Goal: Task Accomplishment & Management: Use online tool/utility

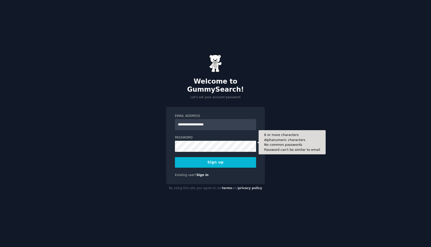
type input "**********"
click at [175, 157] on button "Sign up" at bounding box center [215, 162] width 81 height 11
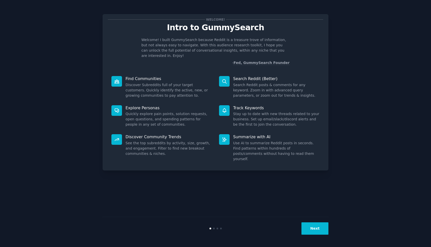
click at [316, 228] on button "Next" at bounding box center [314, 228] width 27 height 12
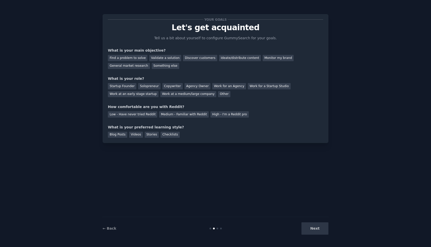
click at [316, 228] on div "Next" at bounding box center [290, 228] width 75 height 12
click at [313, 226] on div "Next" at bounding box center [290, 228] width 75 height 12
click at [316, 227] on div "Next" at bounding box center [290, 228] width 75 height 12
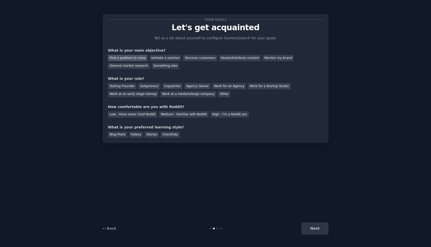
click at [135, 59] on div "Find a problem to solve" at bounding box center [128, 58] width 40 height 6
click at [153, 58] on div "Validate a solution" at bounding box center [165, 58] width 32 height 6
click at [128, 58] on div "Find a problem to solve" at bounding box center [128, 58] width 40 height 6
click at [308, 230] on div "Next" at bounding box center [290, 228] width 75 height 12
click at [315, 229] on div "Next" at bounding box center [290, 228] width 75 height 12
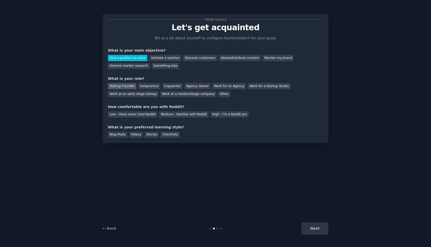
click at [119, 87] on div "Startup Founder" at bounding box center [122, 86] width 28 height 6
click at [131, 114] on div "Low - Have never tried Reddit" at bounding box center [132, 114] width 49 height 6
drag, startPoint x: 121, startPoint y: 134, endPoint x: 124, endPoint y: 135, distance: 2.9
click at [121, 134] on div "Blog Posts" at bounding box center [117, 135] width 19 height 6
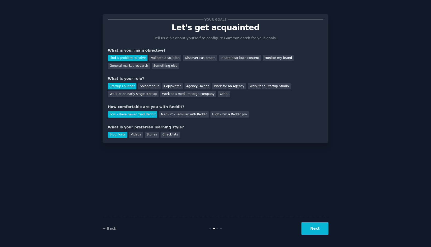
click at [314, 231] on button "Next" at bounding box center [314, 228] width 27 height 12
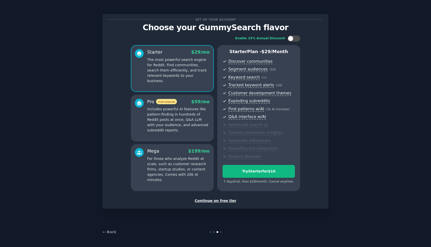
click at [227, 199] on div "Continue on free tier" at bounding box center [215, 200] width 215 height 5
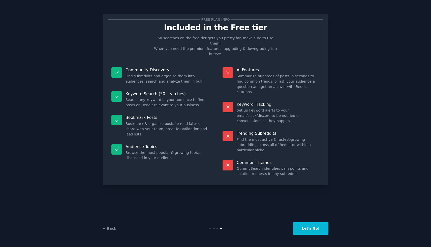
click at [307, 230] on button "Let's Go!" at bounding box center [310, 228] width 35 height 12
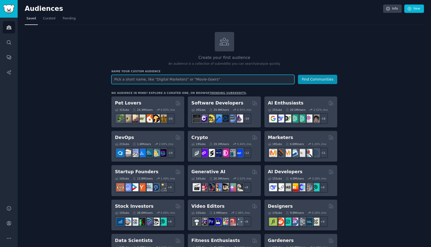
click at [218, 79] on input "text" at bounding box center [202, 79] width 183 height 9
paste input "site:reddit.com "how do I" + [problem]"
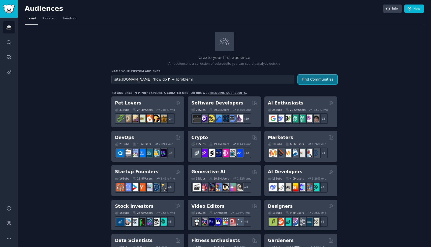
click at [310, 80] on button "Find Communities" at bounding box center [317, 79] width 39 height 9
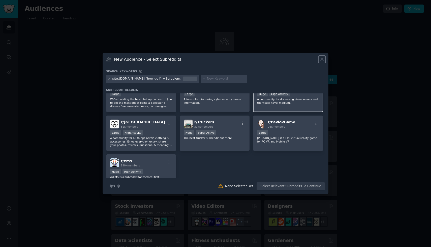
scroll to position [85, 0]
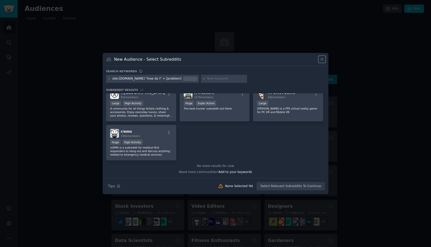
click at [322, 58] on icon at bounding box center [321, 59] width 3 height 3
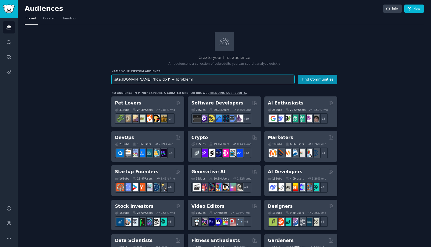
drag, startPoint x: 184, startPoint y: 81, endPoint x: 75, endPoint y: 79, distance: 109.1
type input "looking for developer"
click at [298, 75] on button "Find Communities" at bounding box center [317, 79] width 39 height 9
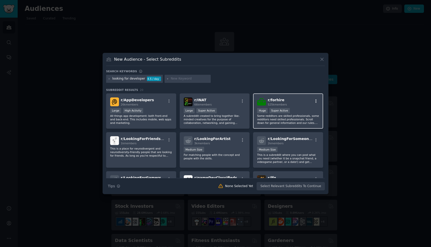
click at [317, 101] on icon "button" at bounding box center [316, 101] width 5 height 5
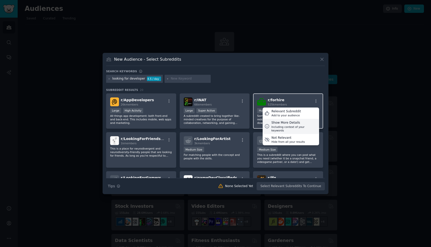
click at [292, 124] on div "Show More Details" at bounding box center [294, 123] width 46 height 5
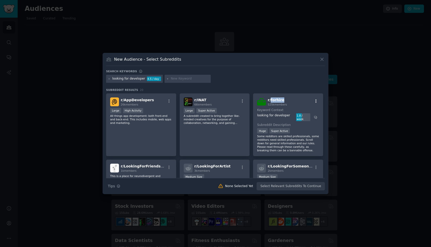
click at [316, 101] on icon "button" at bounding box center [316, 101] width 5 height 5
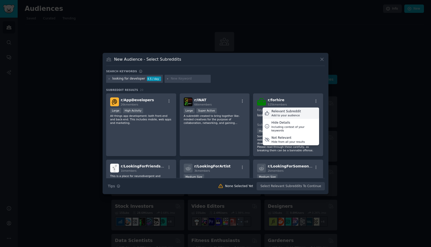
click at [291, 111] on div "Relevant Subreddit" at bounding box center [285, 111] width 29 height 5
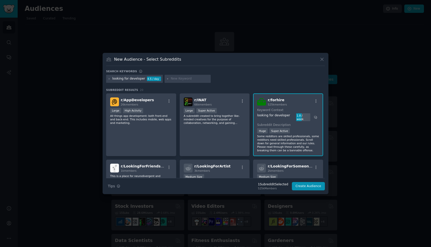
click at [288, 118] on div "r/ forhire 525k members Keyword Context looking for developer 1.8 / week Subred…" at bounding box center [288, 124] width 70 height 63
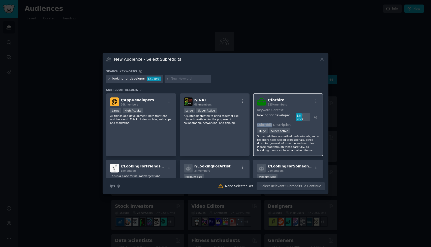
click at [288, 118] on div "r/ forhire 525k members Keyword Context looking for developer 1.8 / week Subred…" at bounding box center [288, 124] width 70 height 63
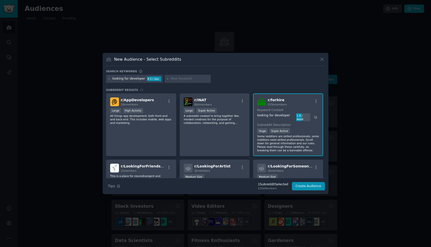
click at [277, 101] on span "r/ forhire" at bounding box center [276, 100] width 17 height 4
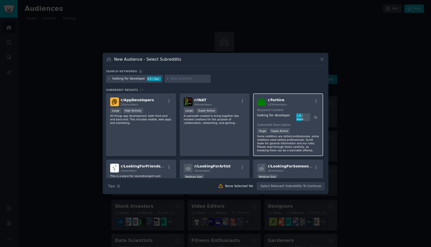
click at [272, 101] on span "r/ forhire" at bounding box center [276, 100] width 17 height 4
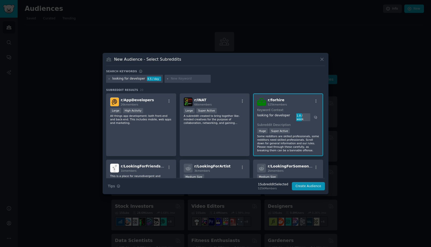
click at [265, 102] on div "r/ forhire 525k members" at bounding box center [288, 101] width 62 height 9
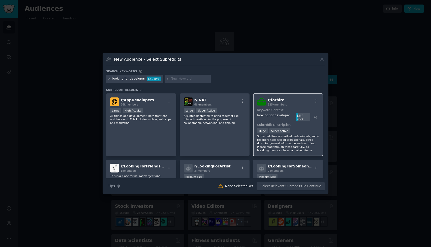
click at [296, 135] on p "Some redditors are skilled professionals, some redditors need skilled professio…" at bounding box center [288, 144] width 62 height 18
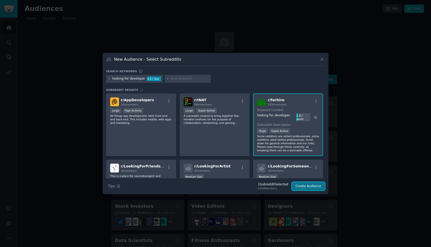
click at [308, 187] on button "Create Audience" at bounding box center [308, 186] width 33 height 9
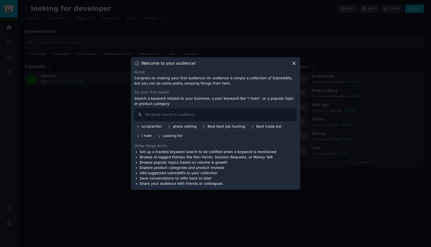
click at [172, 136] on div "Looking for" at bounding box center [173, 135] width 20 height 5
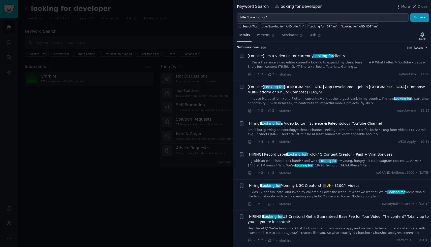
click at [424, 47] on icon "button" at bounding box center [426, 48] width 4 height 4
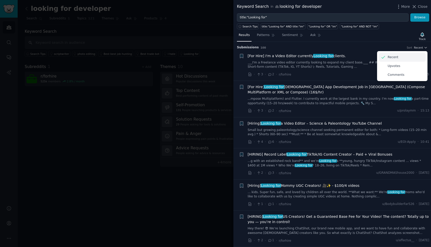
click at [395, 55] on p "Recent" at bounding box center [392, 57] width 11 height 5
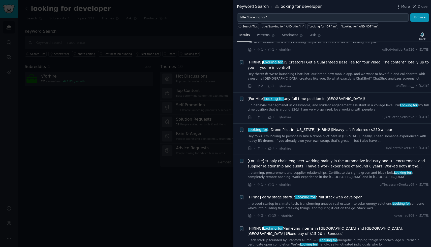
scroll to position [231, 0]
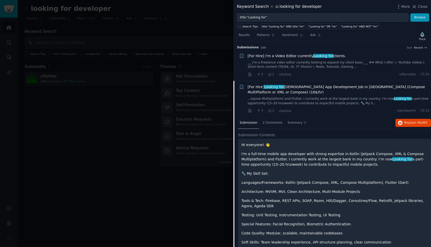
click at [312, 85] on span "[For Hire] Looking for Part Time App Development Job in Kotlin (Compose MultiPl…" at bounding box center [339, 89] width 182 height 11
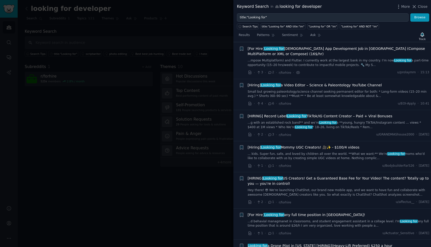
scroll to position [39, 0]
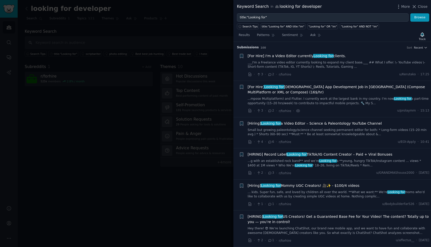
scroll to position [38, 0]
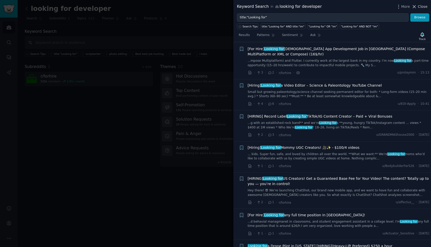
click at [419, 8] on span "Close" at bounding box center [423, 6] width 10 height 5
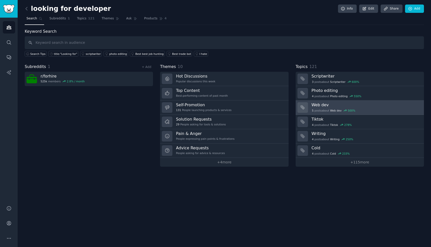
click at [335, 108] on div "5 post s about Web dev 500 %" at bounding box center [365, 110] width 109 height 5
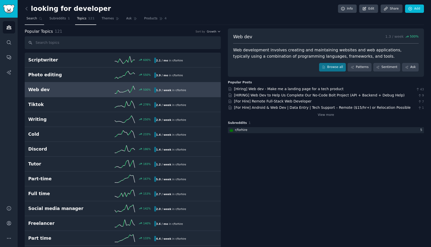
click at [38, 19] on link "Search" at bounding box center [34, 20] width 19 height 10
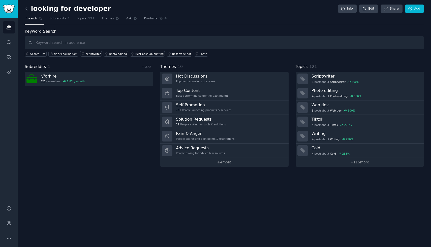
click at [38, 19] on link "Search" at bounding box center [34, 20] width 19 height 10
click at [25, 15] on link "Search" at bounding box center [34, 20] width 19 height 10
click at [59, 44] on input "text" at bounding box center [224, 42] width 399 height 13
type input "remote job"
